Goal: Transaction & Acquisition: Purchase product/service

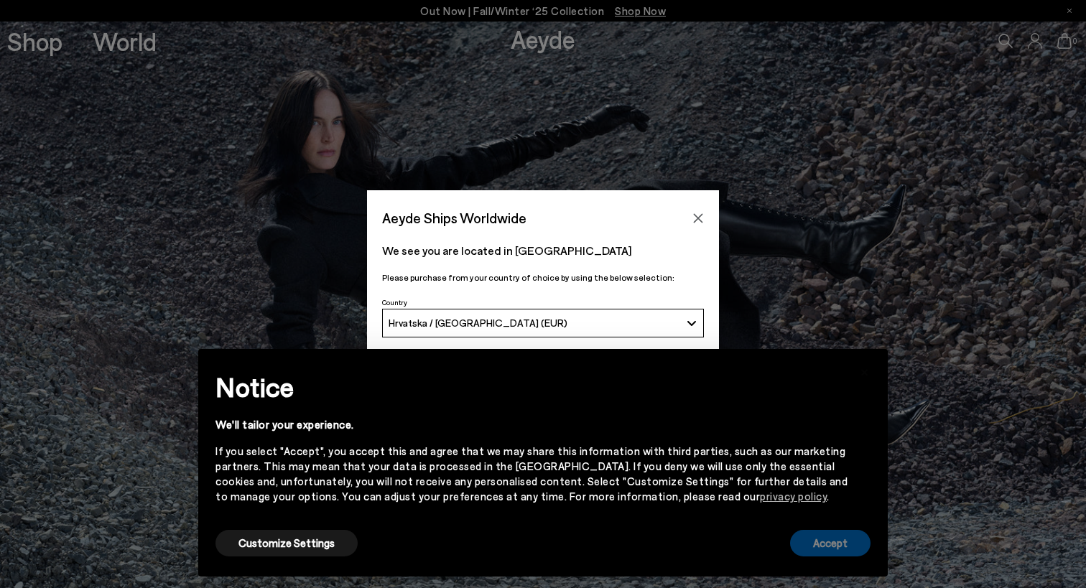
click at [828, 554] on button "Accept" at bounding box center [830, 543] width 80 height 27
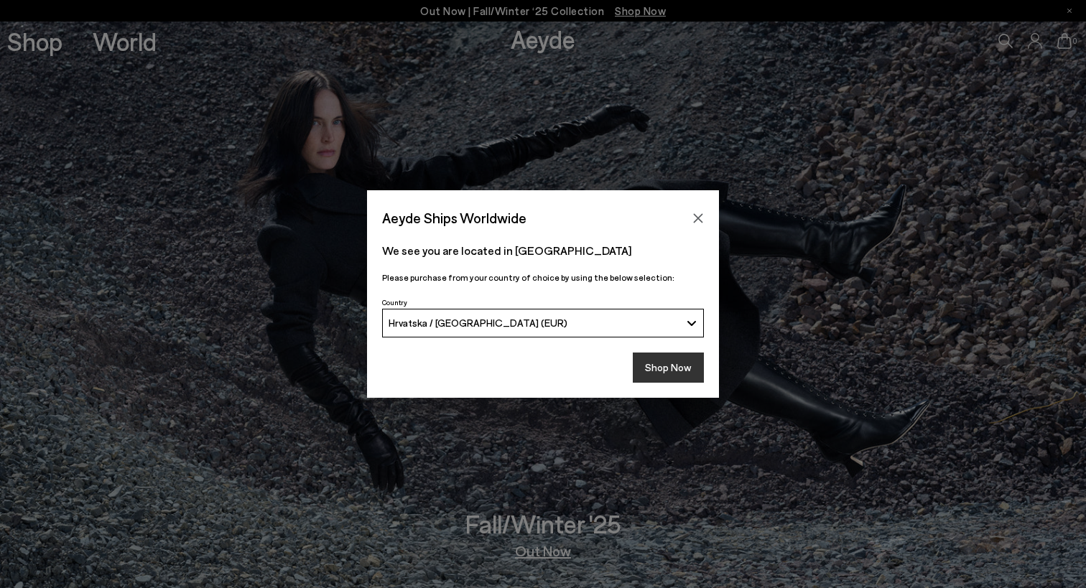
click at [671, 364] on button "Shop Now" at bounding box center [668, 368] width 71 height 30
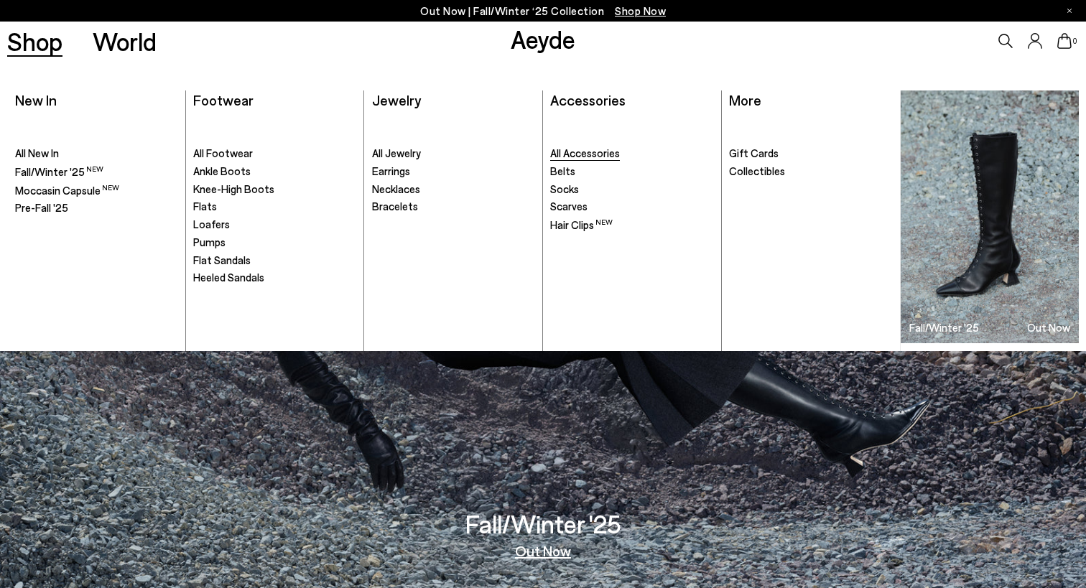
click at [595, 154] on span "All Accessories" at bounding box center [585, 152] width 70 height 13
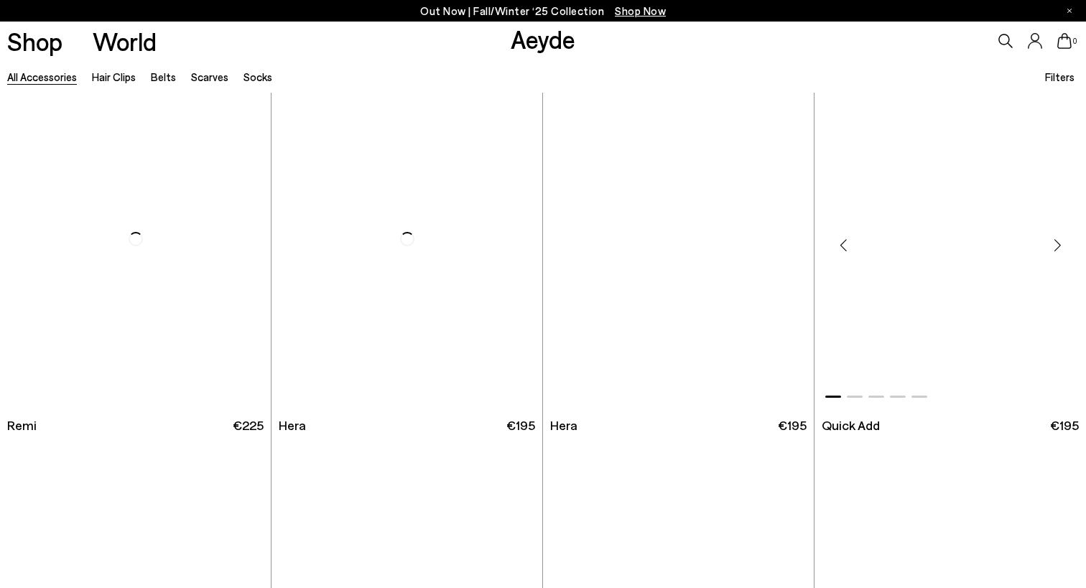
scroll to position [1864, 0]
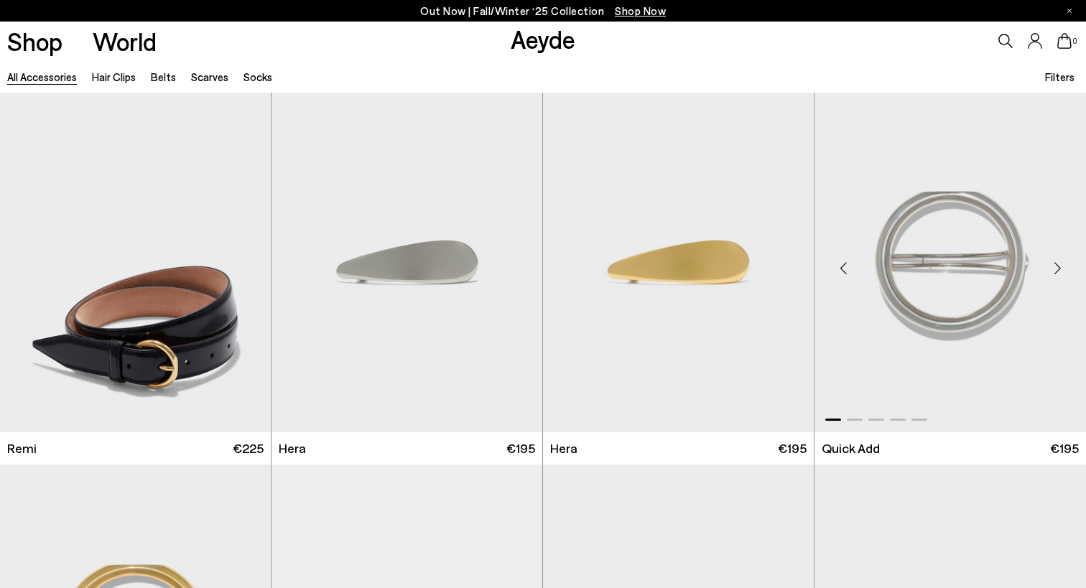
click at [1056, 265] on div "Next slide" at bounding box center [1057, 267] width 43 height 43
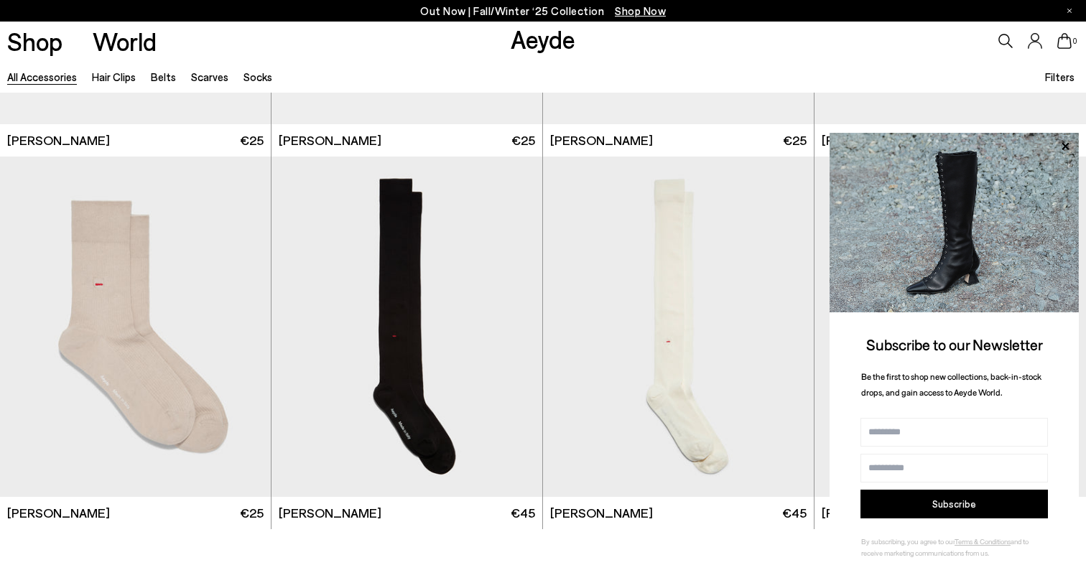
scroll to position [5412, 0]
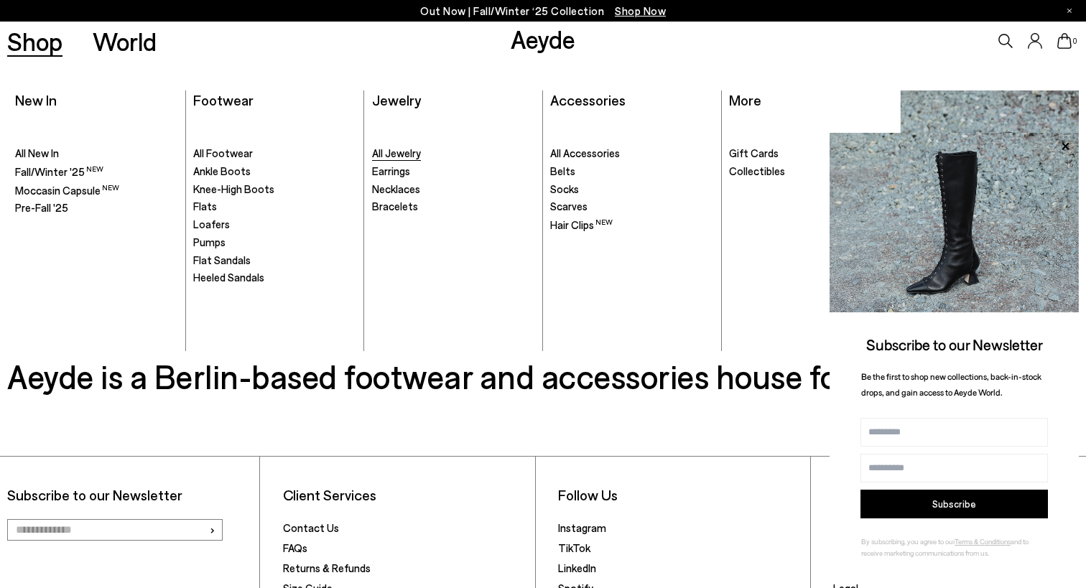
click at [406, 153] on span "All Jewelry" at bounding box center [396, 152] width 49 height 13
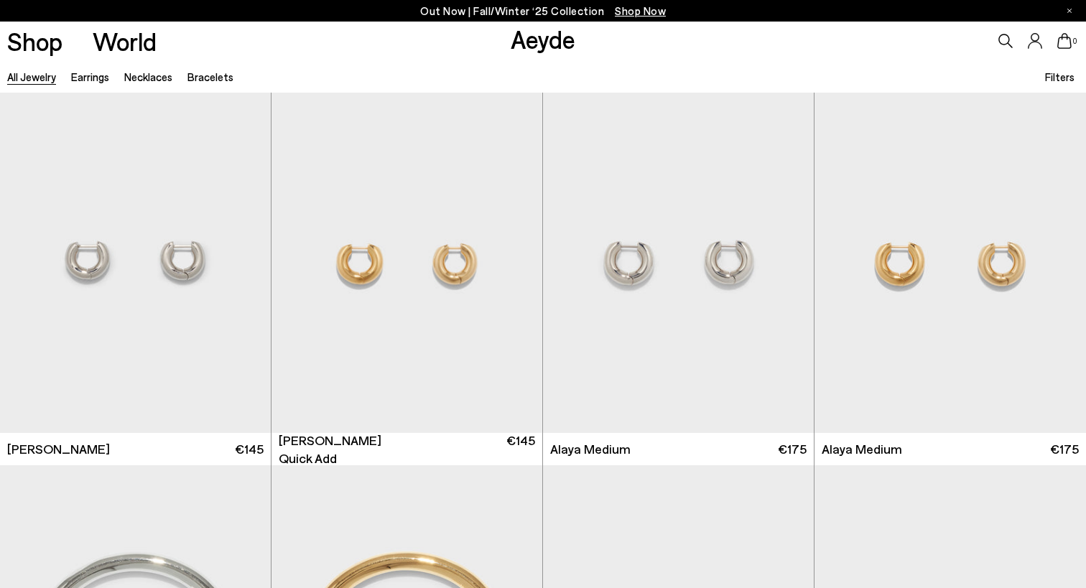
scroll to position [458, 0]
